Goal: Find contact information: Obtain details needed to contact an individual or organization

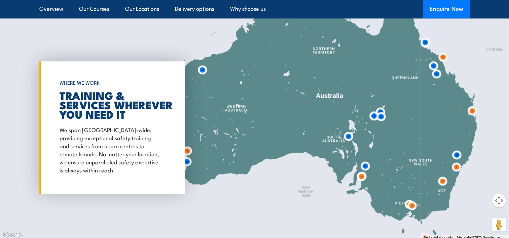
scroll to position [976, 0]
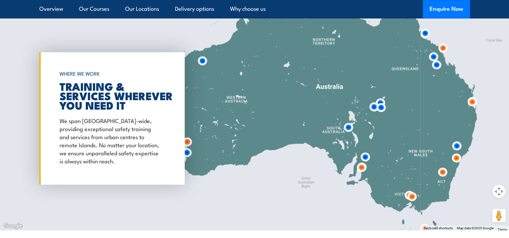
click at [101, 98] on h2 "TRAINING & SERVICES WHEREVER YOU NEED IT" at bounding box center [111, 95] width 102 height 28
click at [91, 75] on h6 "WHERE WE WORK" at bounding box center [111, 74] width 102 height 12
click at [143, 127] on p "We span Australia-wide, providing exceptional safety training and services from…" at bounding box center [111, 140] width 102 height 48
click at [210, 112] on div at bounding box center [254, 118] width 509 height 224
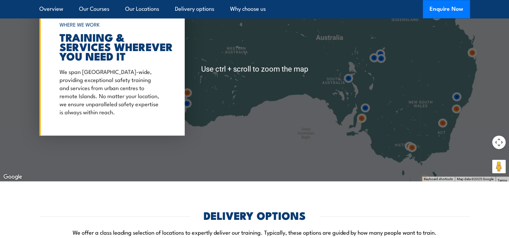
scroll to position [1010, 0]
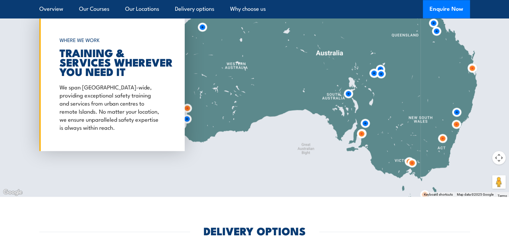
click at [499, 157] on button "Map camera controls" at bounding box center [498, 157] width 13 height 13
click at [482, 141] on button "Zoom in" at bounding box center [482, 140] width 13 height 13
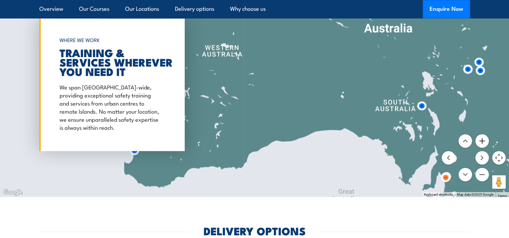
click at [482, 141] on button "Zoom in" at bounding box center [482, 140] width 13 height 13
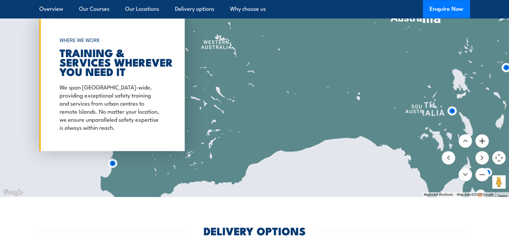
click at [482, 141] on button "Zoom in" at bounding box center [482, 140] width 13 height 13
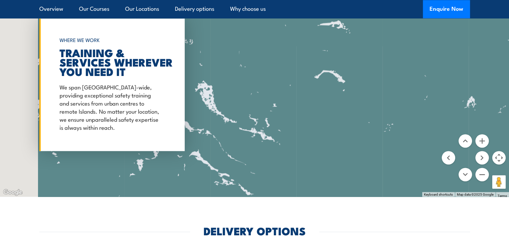
drag, startPoint x: 313, startPoint y: 124, endPoint x: 407, endPoint y: 114, distance: 94.4
click at [407, 114] on div at bounding box center [254, 85] width 509 height 224
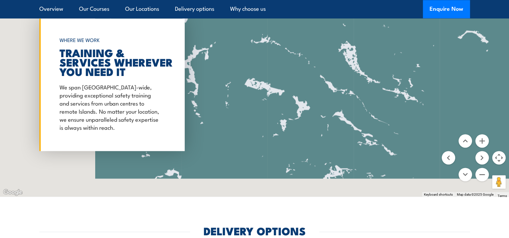
drag, startPoint x: 299, startPoint y: 119, endPoint x: 423, endPoint y: 89, distance: 127.8
click at [423, 89] on div at bounding box center [254, 85] width 509 height 224
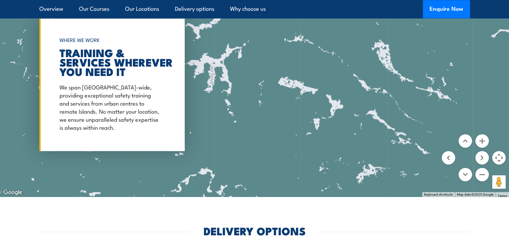
drag, startPoint x: 237, startPoint y: 104, endPoint x: 365, endPoint y: 109, distance: 127.6
click at [365, 109] on div at bounding box center [254, 85] width 509 height 224
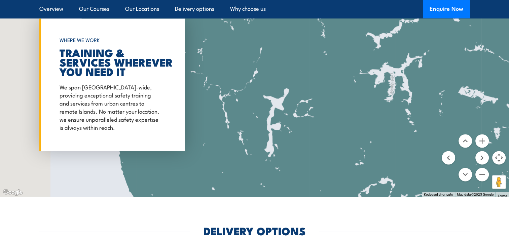
drag, startPoint x: 284, startPoint y: 103, endPoint x: 409, endPoint y: 103, distance: 124.9
click at [409, 103] on div at bounding box center [254, 85] width 509 height 224
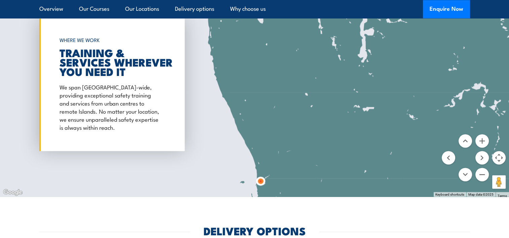
drag, startPoint x: 322, startPoint y: 122, endPoint x: 308, endPoint y: 24, distance: 98.2
click at [308, 24] on div at bounding box center [254, 85] width 509 height 224
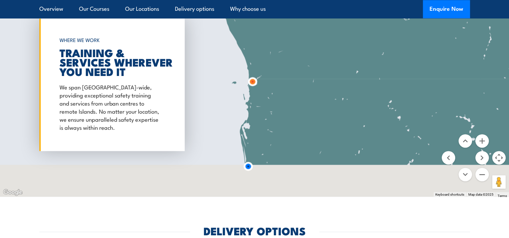
drag, startPoint x: 315, startPoint y: 146, endPoint x: 307, endPoint y: 46, distance: 100.3
click at [307, 46] on div at bounding box center [254, 85] width 509 height 224
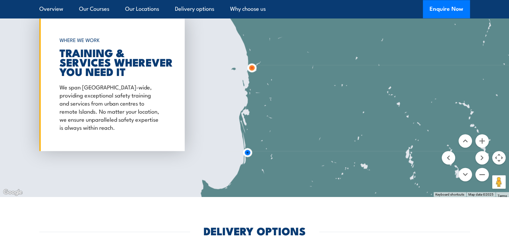
drag, startPoint x: 321, startPoint y: 132, endPoint x: 320, endPoint y: 116, distance: 15.8
click at [320, 116] on div at bounding box center [254, 85] width 509 height 224
click at [481, 141] on button "Zoom in" at bounding box center [482, 140] width 13 height 13
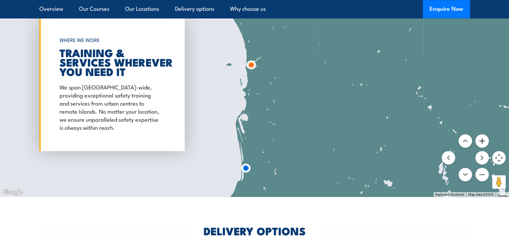
click at [481, 141] on button "Zoom in" at bounding box center [482, 140] width 13 height 13
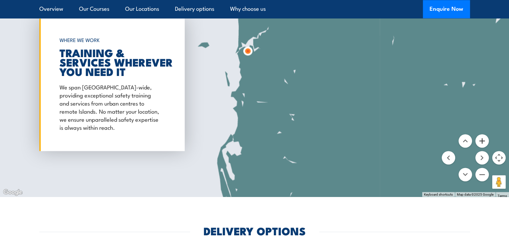
click at [481, 141] on button "Zoom in" at bounding box center [482, 140] width 13 height 13
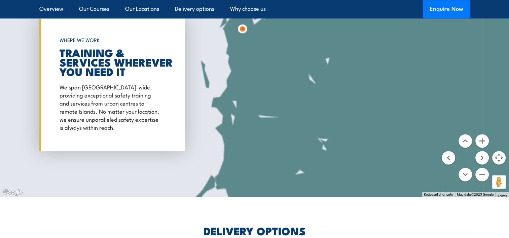
click at [481, 141] on button "Zoom in" at bounding box center [482, 140] width 13 height 13
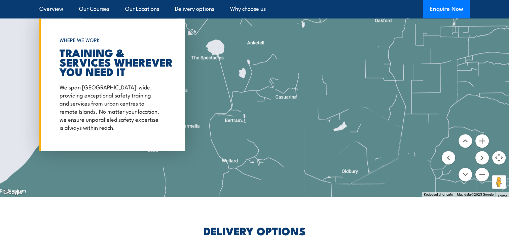
drag, startPoint x: 266, startPoint y: 77, endPoint x: 309, endPoint y: 127, distance: 65.6
click at [309, 127] on div at bounding box center [254, 85] width 509 height 224
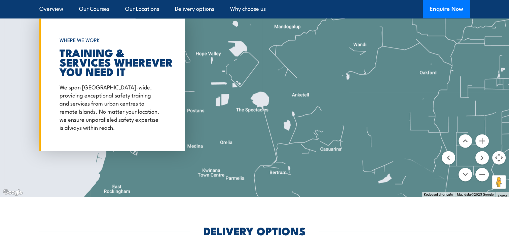
drag, startPoint x: 276, startPoint y: 70, endPoint x: 313, endPoint y: 138, distance: 77.4
click at [313, 138] on div at bounding box center [254, 85] width 509 height 224
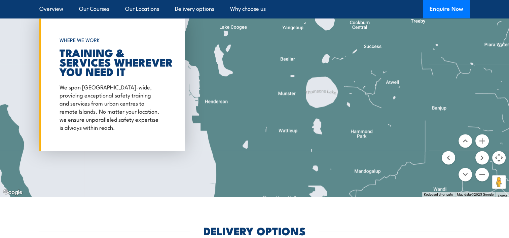
drag, startPoint x: 277, startPoint y: 71, endPoint x: 326, endPoint y: 159, distance: 100.0
click at [326, 159] on div at bounding box center [254, 85] width 509 height 224
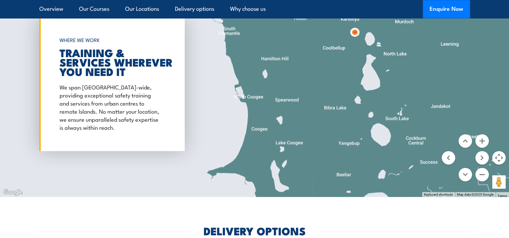
drag, startPoint x: 288, startPoint y: 98, endPoint x: 323, endPoint y: 172, distance: 81.8
click at [323, 172] on div at bounding box center [254, 85] width 509 height 224
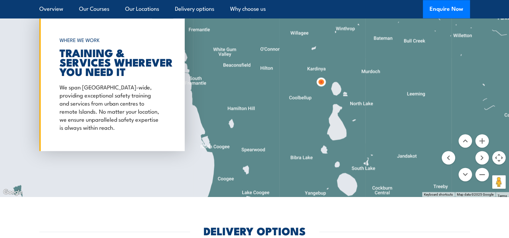
drag, startPoint x: 306, startPoint y: 107, endPoint x: 248, endPoint y: 102, distance: 58.1
click at [248, 102] on div at bounding box center [254, 85] width 509 height 224
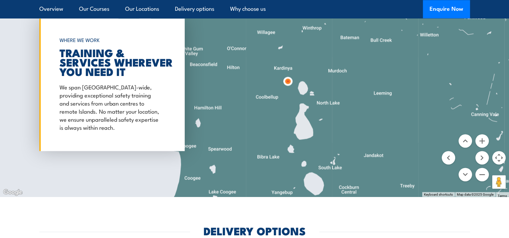
drag, startPoint x: 276, startPoint y: 98, endPoint x: 264, endPoint y: 114, distance: 20.2
click at [264, 114] on div at bounding box center [254, 85] width 509 height 224
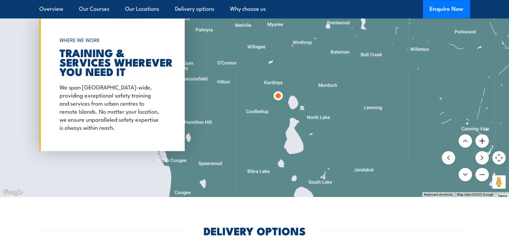
click at [481, 140] on button "Zoom in" at bounding box center [482, 140] width 13 height 13
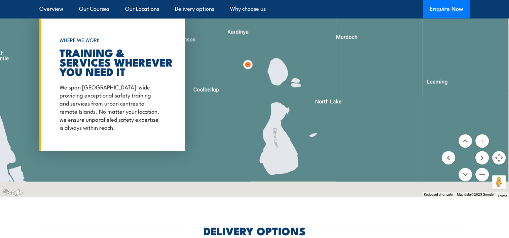
drag, startPoint x: 351, startPoint y: 132, endPoint x: 295, endPoint y: 81, distance: 75.3
click at [295, 81] on div at bounding box center [254, 85] width 509 height 224
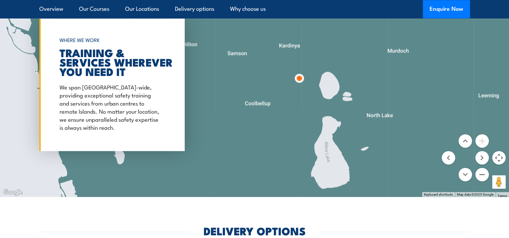
drag, startPoint x: 291, startPoint y: 96, endPoint x: 345, endPoint y: 110, distance: 55.4
click at [345, 110] on div at bounding box center [254, 85] width 509 height 224
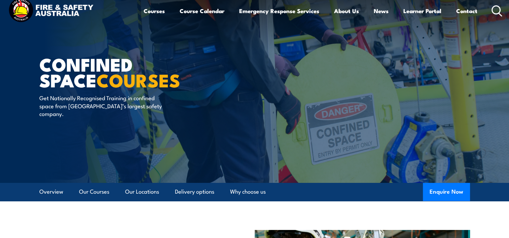
scroll to position [0, 0]
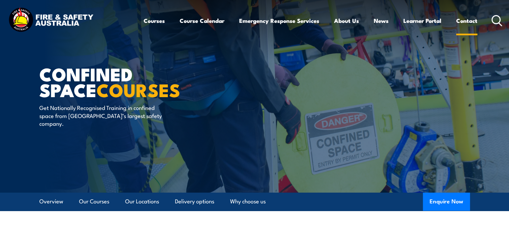
click at [467, 19] on link "Contact" at bounding box center [466, 21] width 21 height 18
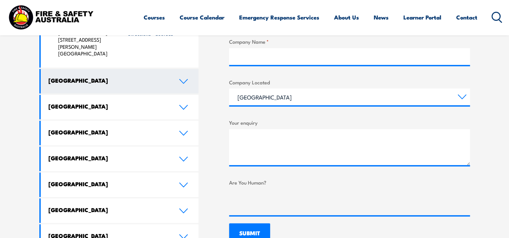
scroll to position [370, 0]
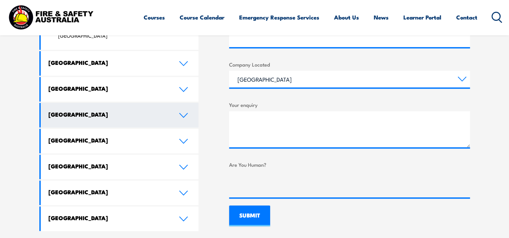
click at [93, 111] on h4 "[GEOGRAPHIC_DATA]" at bounding box center [108, 114] width 120 height 7
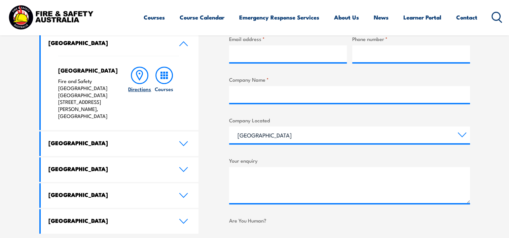
scroll to position [303, 0]
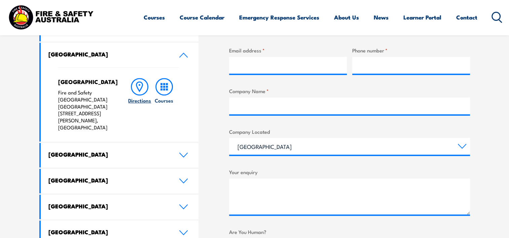
click at [140, 85] on circle at bounding box center [140, 85] width 2 height 2
